Goal: Navigation & Orientation: Find specific page/section

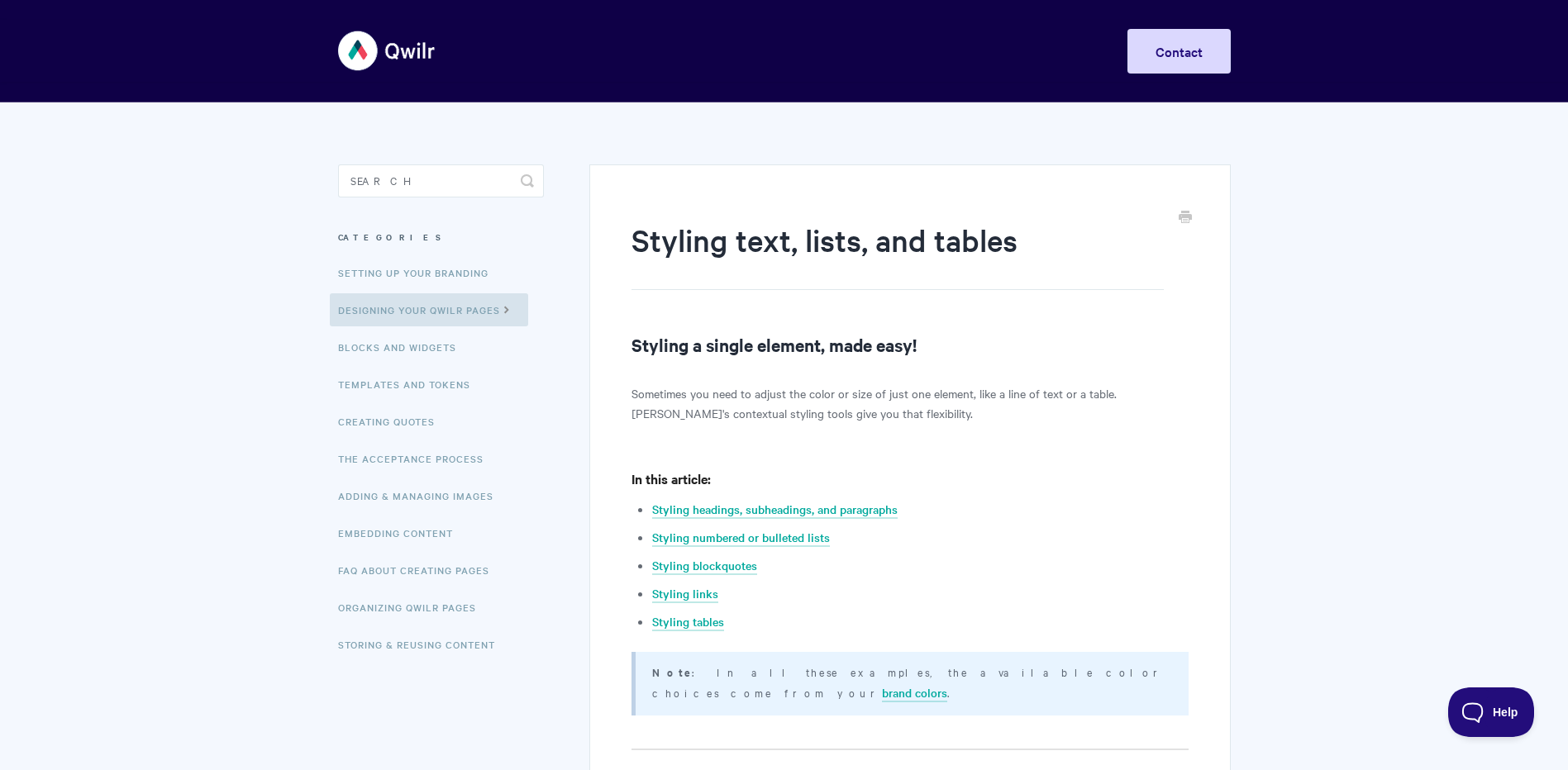
click at [391, 49] on img at bounding box center [387, 51] width 98 height 62
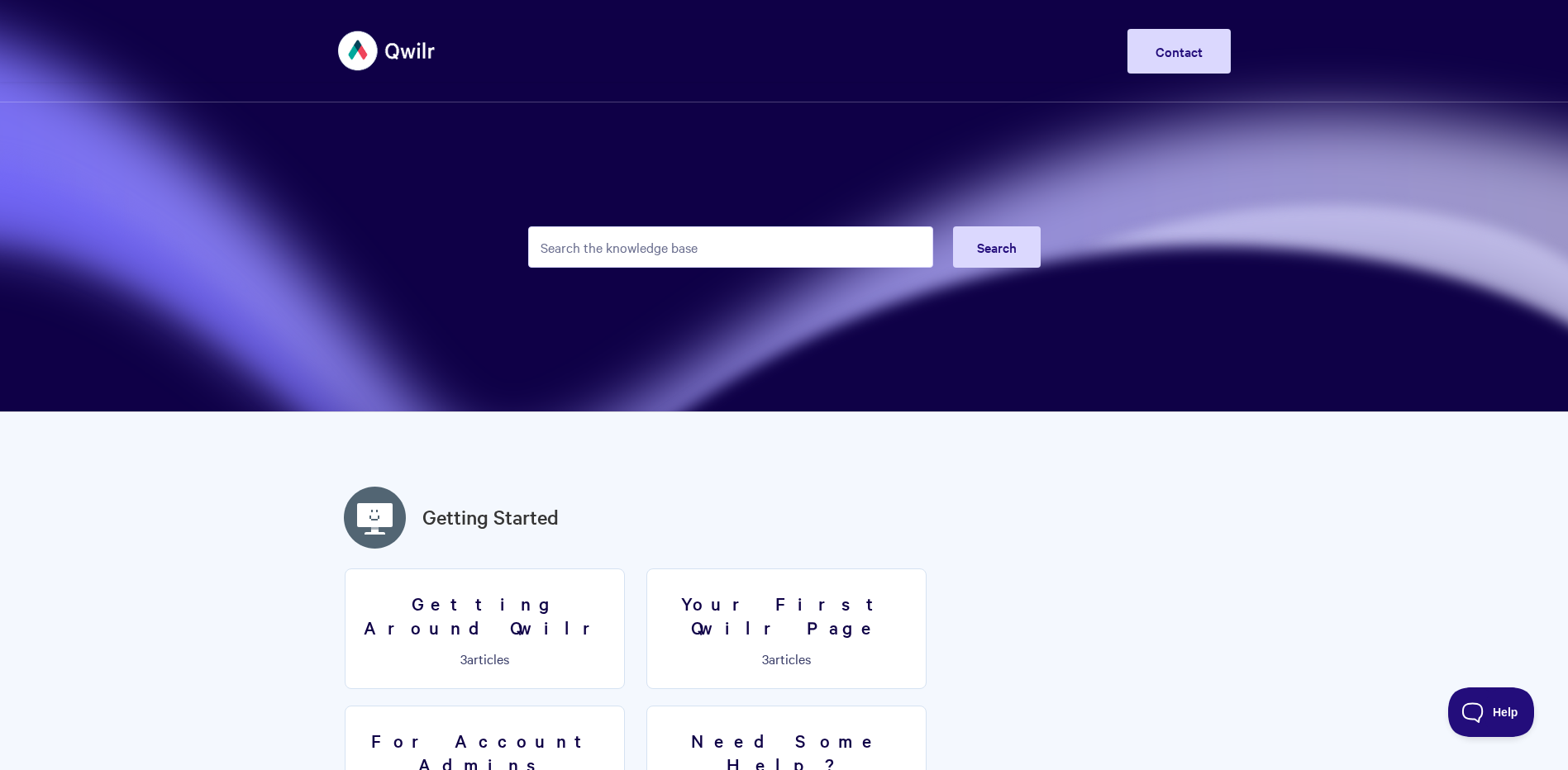
click at [411, 56] on img at bounding box center [387, 51] width 98 height 62
